Goal: Navigation & Orientation: Find specific page/section

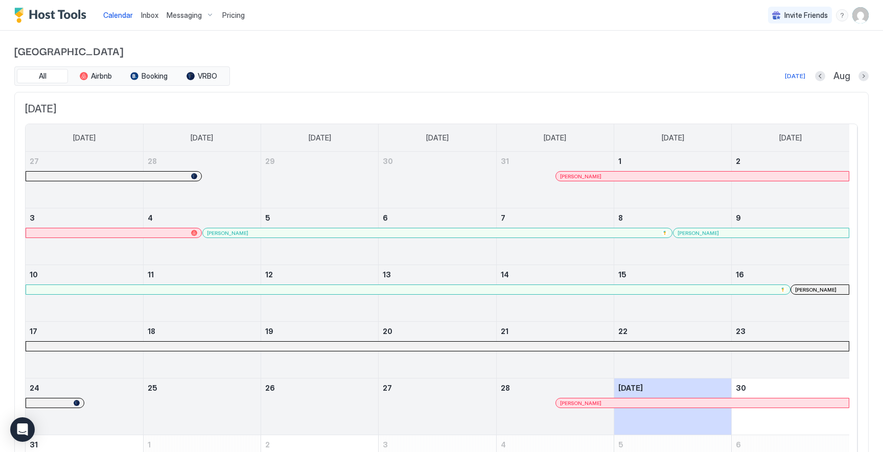
click at [150, 15] on span "Inbox" at bounding box center [149, 15] width 17 height 9
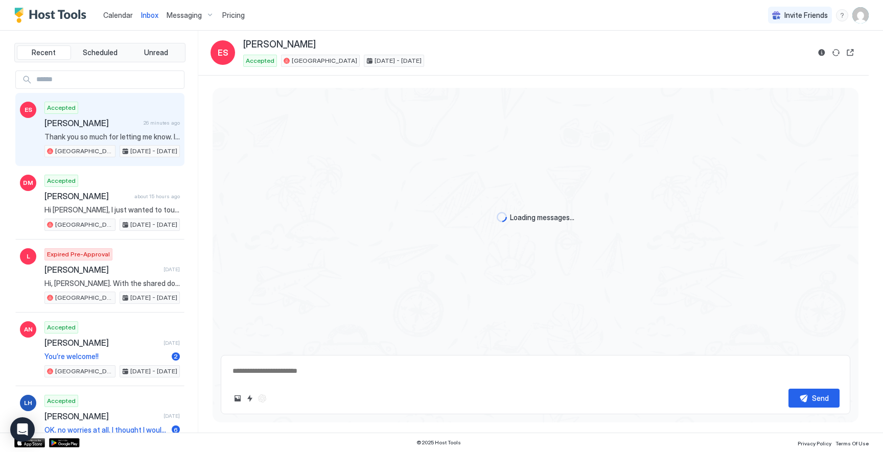
scroll to position [1256, 0]
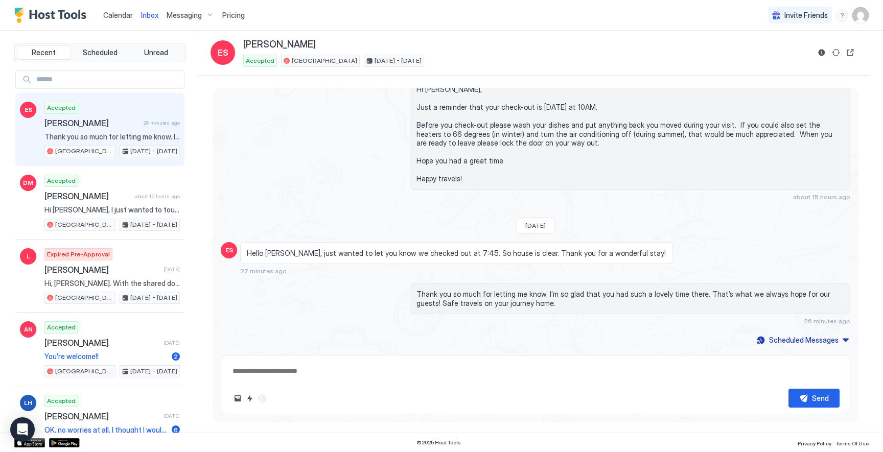
click at [122, 16] on span "Calendar" at bounding box center [118, 15] width 30 height 9
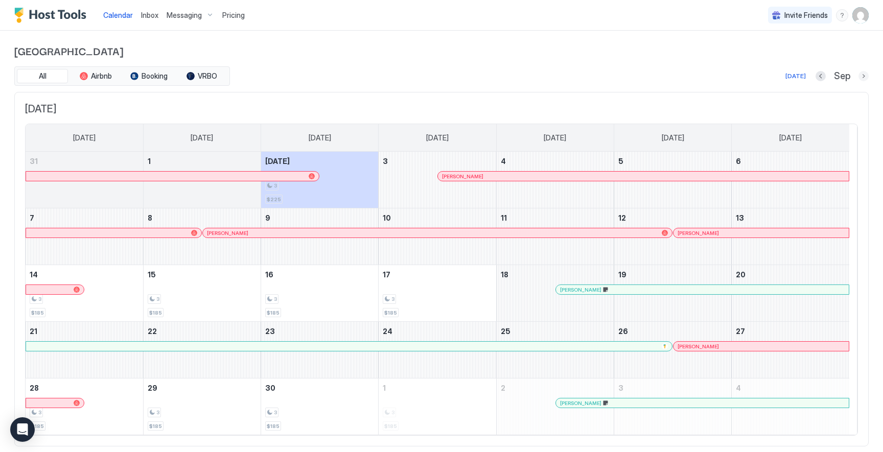
click at [858, 76] on button "Next month" at bounding box center [863, 76] width 10 height 10
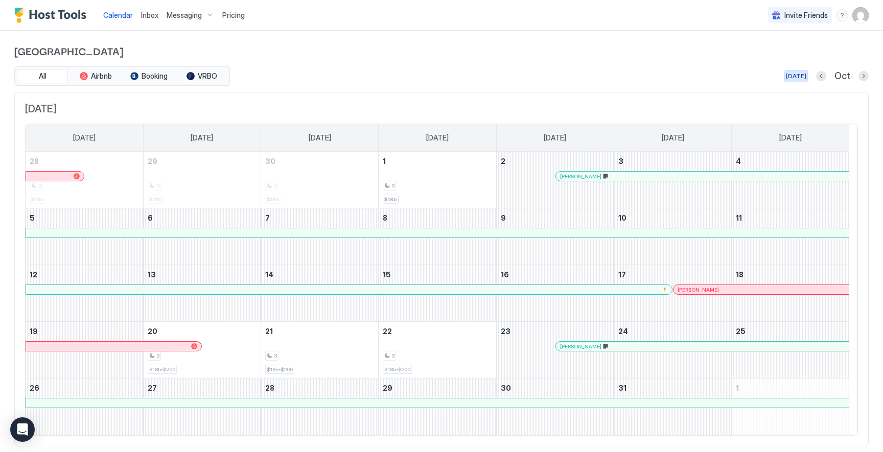
click at [787, 76] on div "[DATE]" at bounding box center [796, 76] width 20 height 9
